Goal: Information Seeking & Learning: Find specific page/section

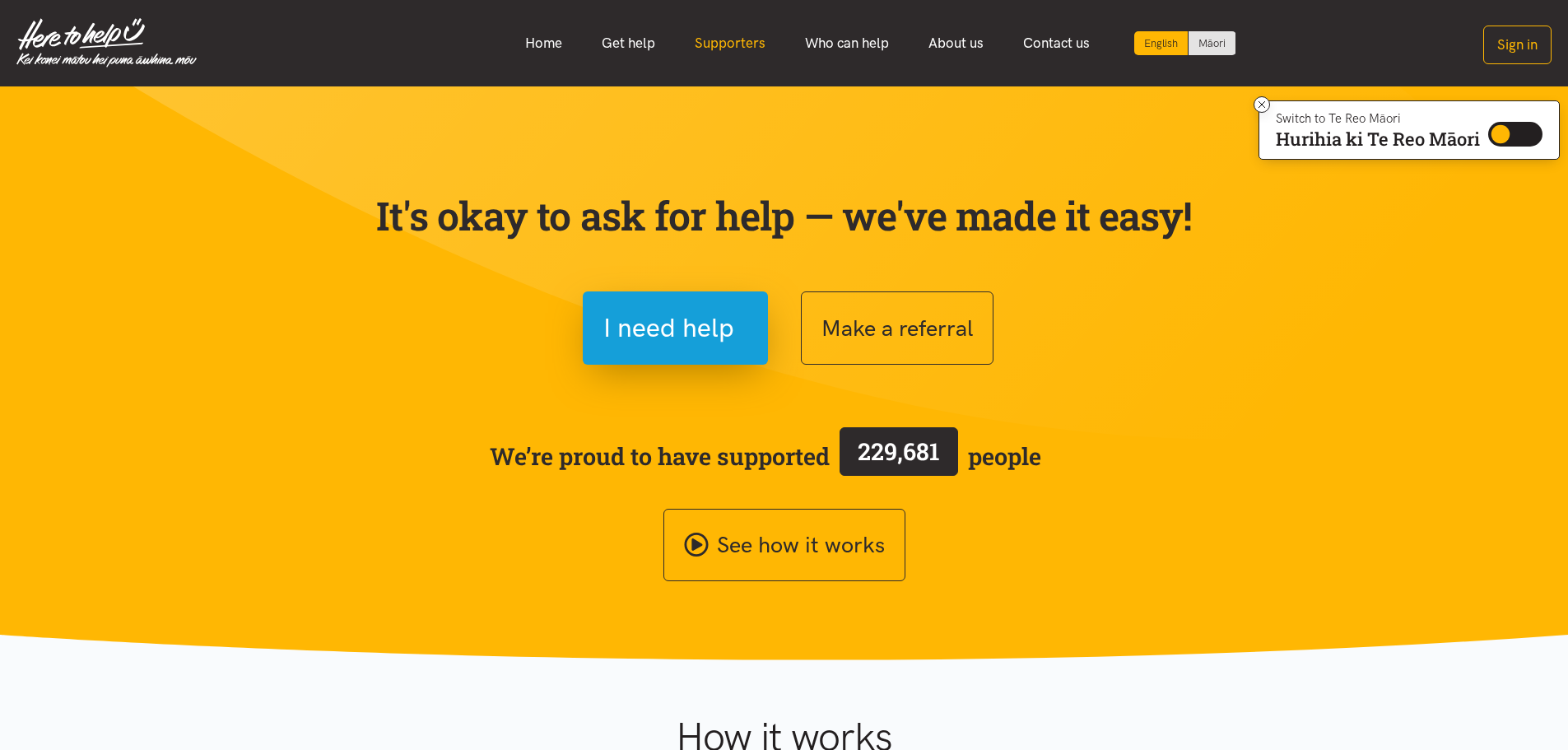
click at [730, 43] on link "Supporters" at bounding box center [730, 43] width 111 height 35
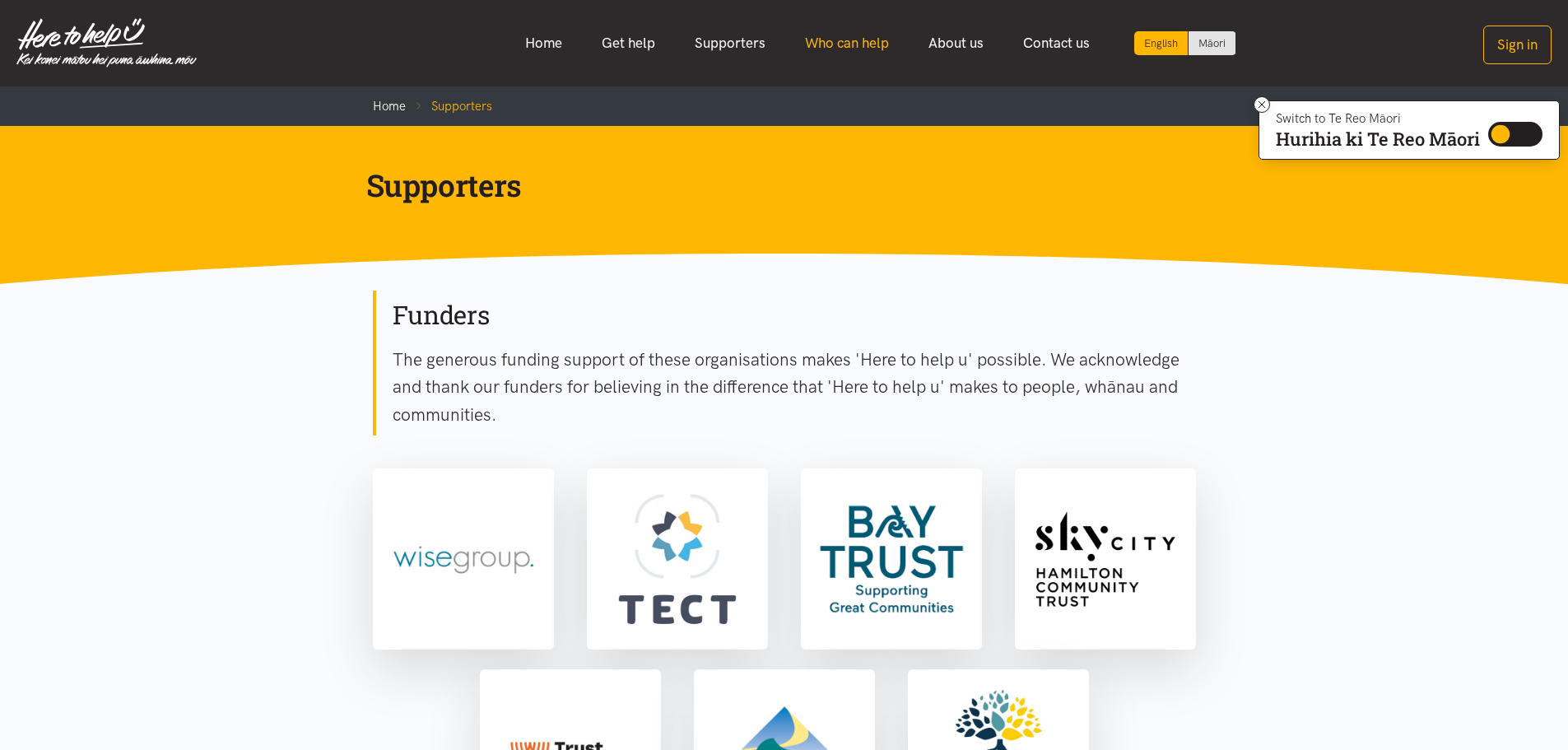
click at [827, 50] on link "Who can help" at bounding box center [847, 43] width 124 height 35
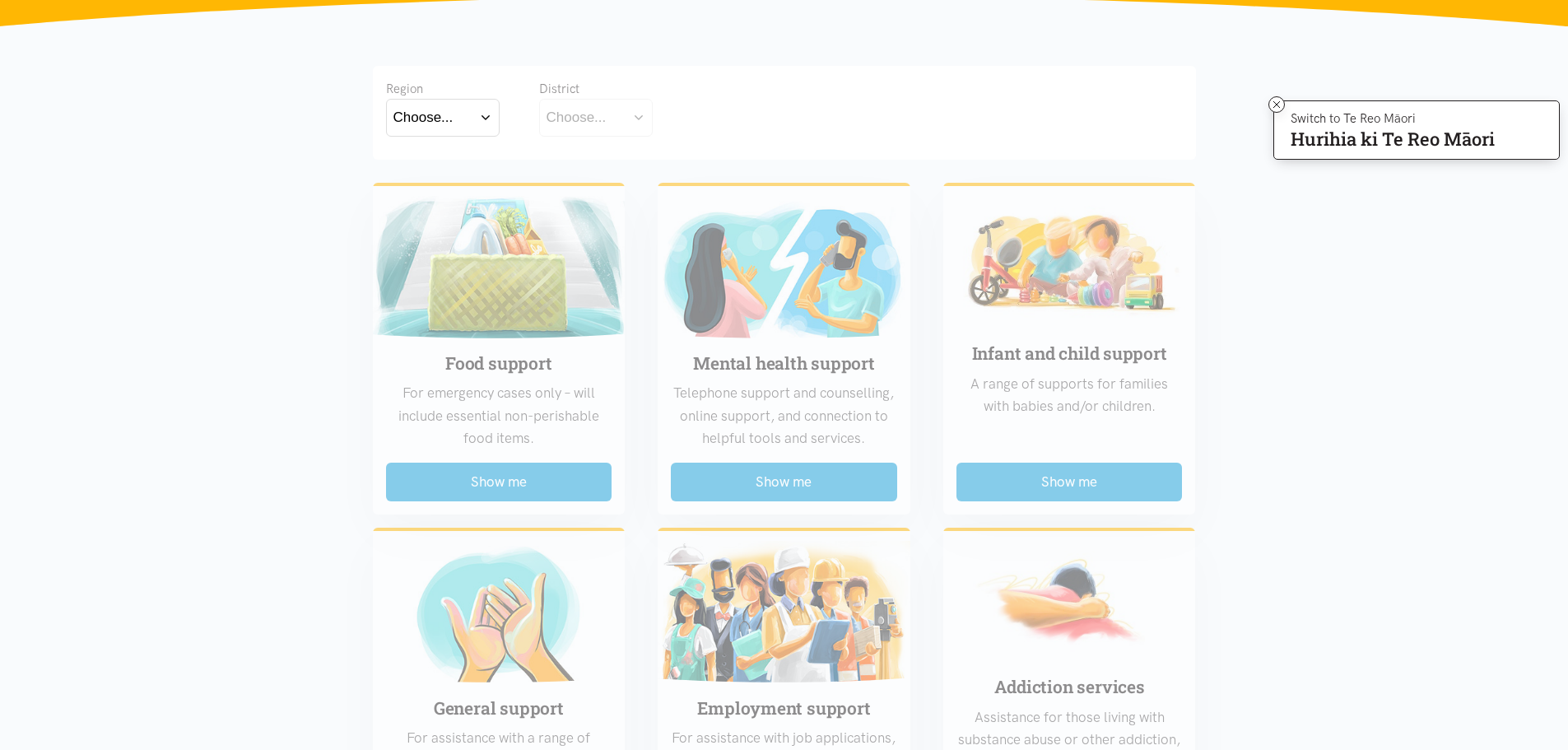
scroll to position [247, 0]
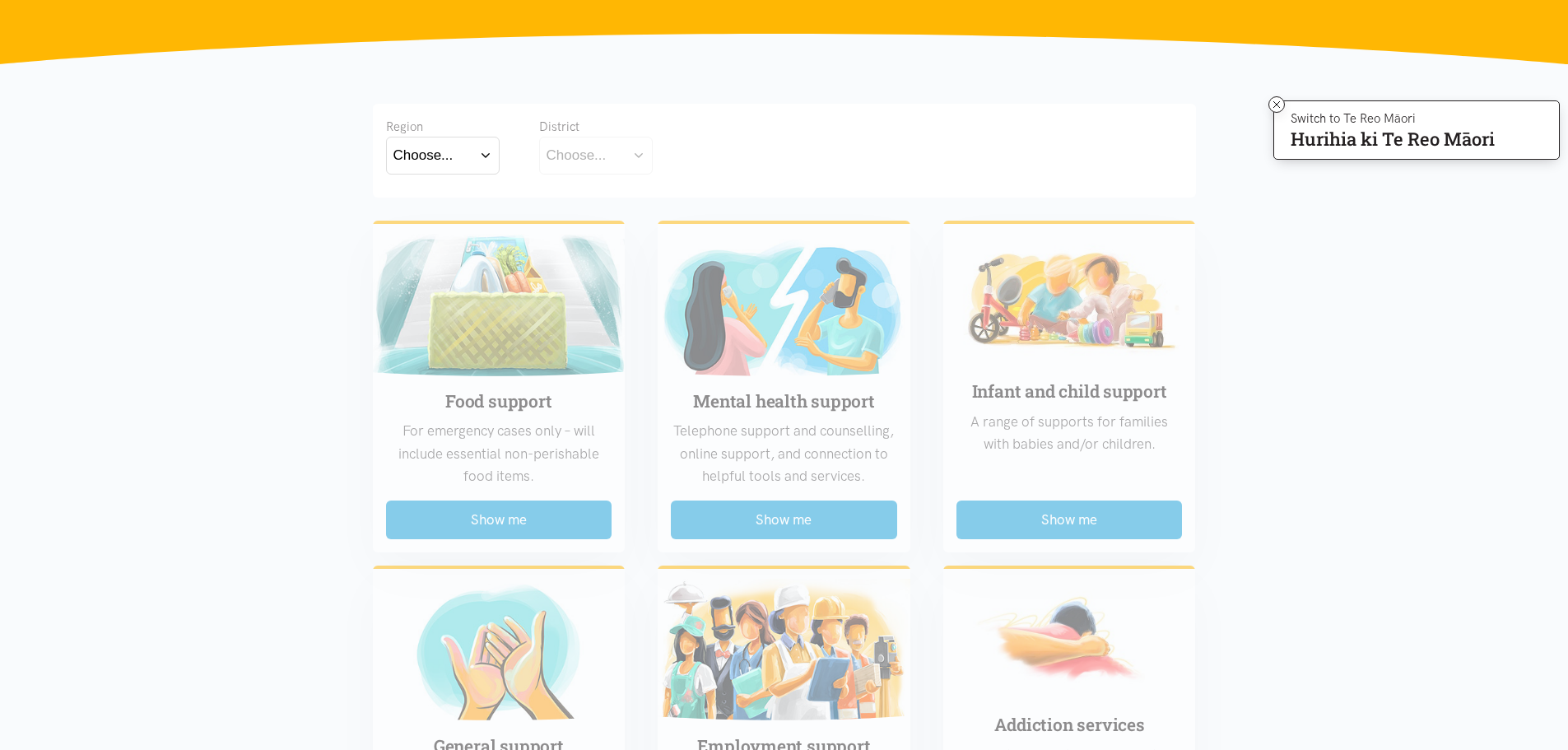
click at [449, 157] on div "Choose..." at bounding box center [424, 155] width 60 height 22
click at [438, 232] on label "Waikato" at bounding box center [443, 227] width 99 height 20
click at [0, 0] on input "Waikato" at bounding box center [0, 0] width 0 height 0
click at [564, 149] on div "Choose..." at bounding box center [577, 155] width 60 height 22
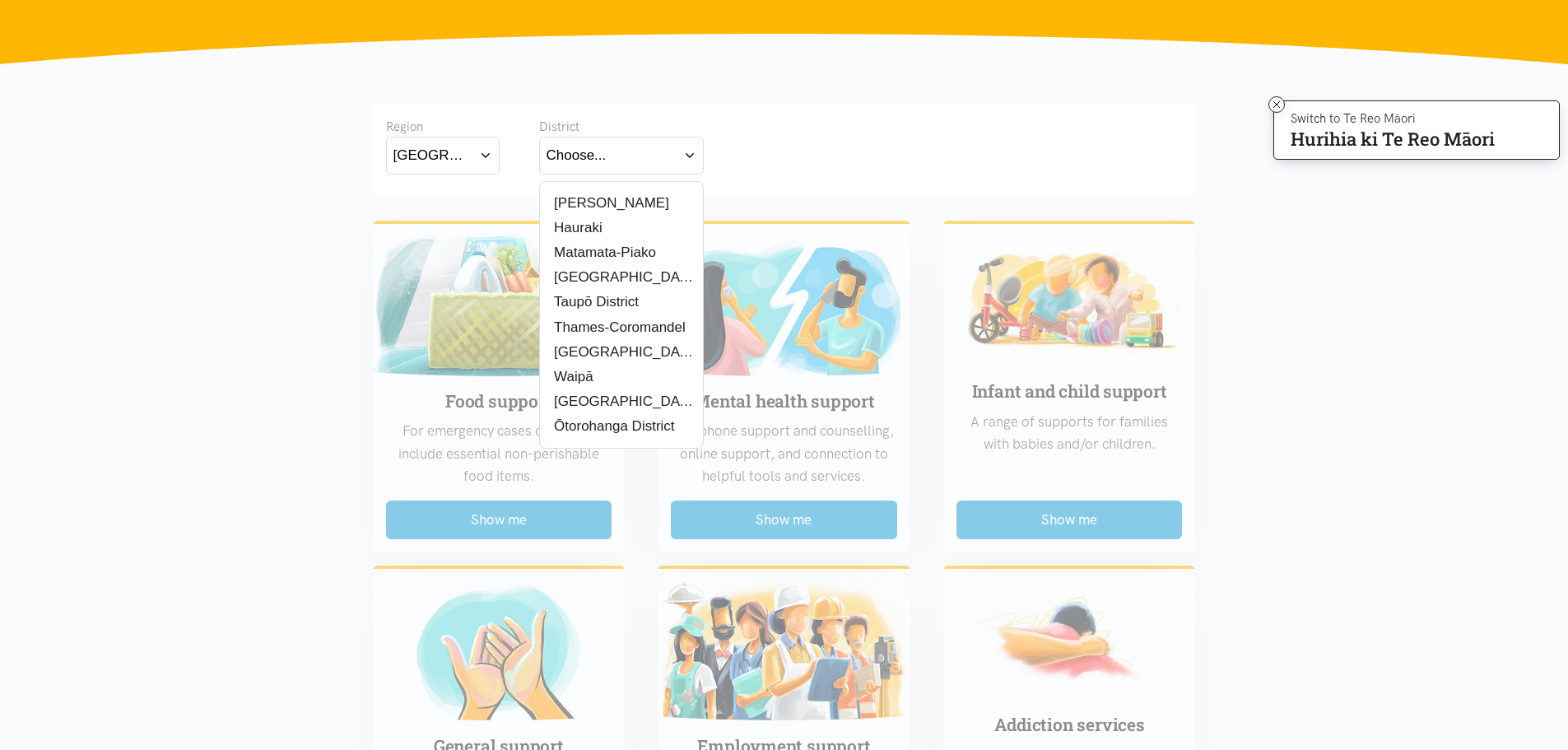
click at [563, 270] on label "South Waikato District" at bounding box center [621, 277] width 149 height 20
click at [0, 0] on input "South Waikato District" at bounding box center [0, 0] width 0 height 0
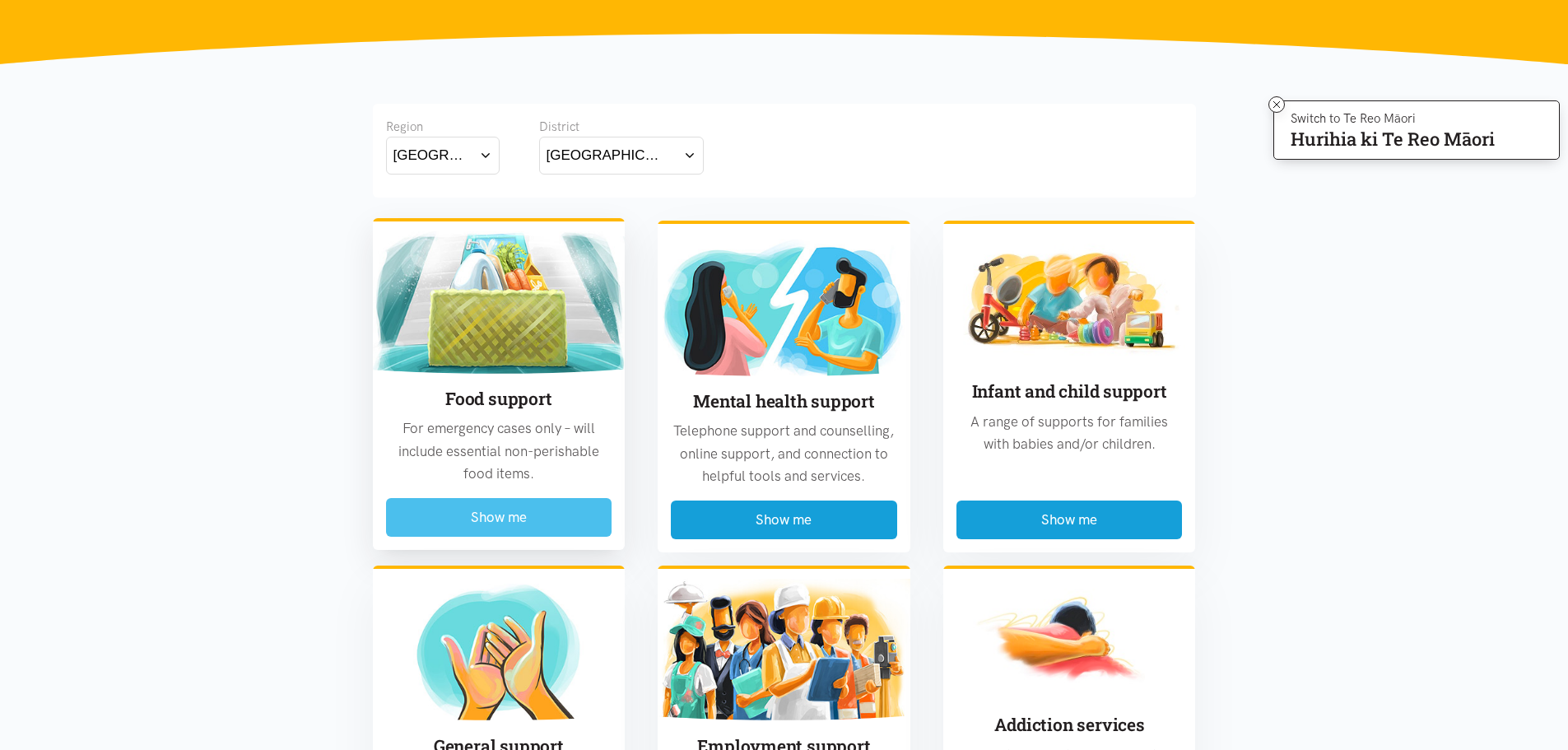
click at [524, 523] on button "Show me" at bounding box center [499, 517] width 226 height 39
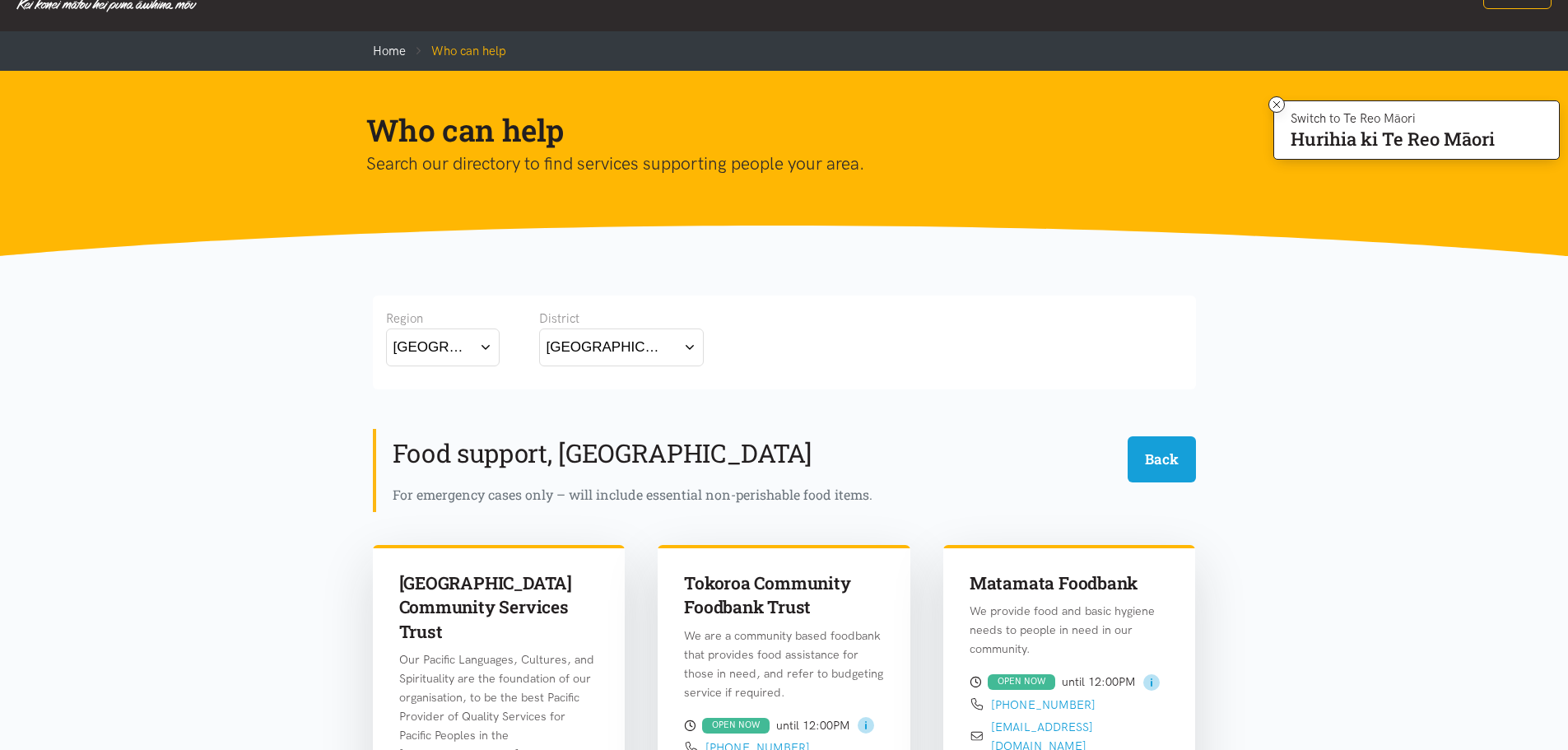
scroll to position [0, 0]
